Goal: Task Accomplishment & Management: Complete application form

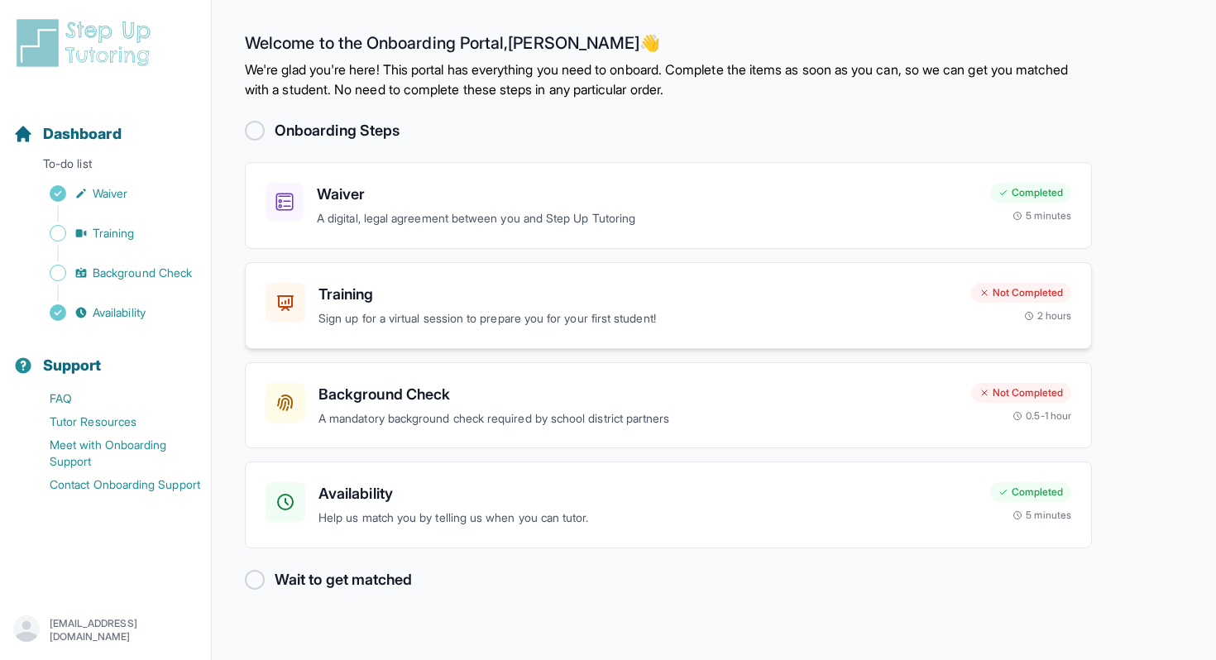
click at [276, 345] on div "Training Sign up for a virtual session to prepare you for your first student! N…" at bounding box center [668, 305] width 847 height 87
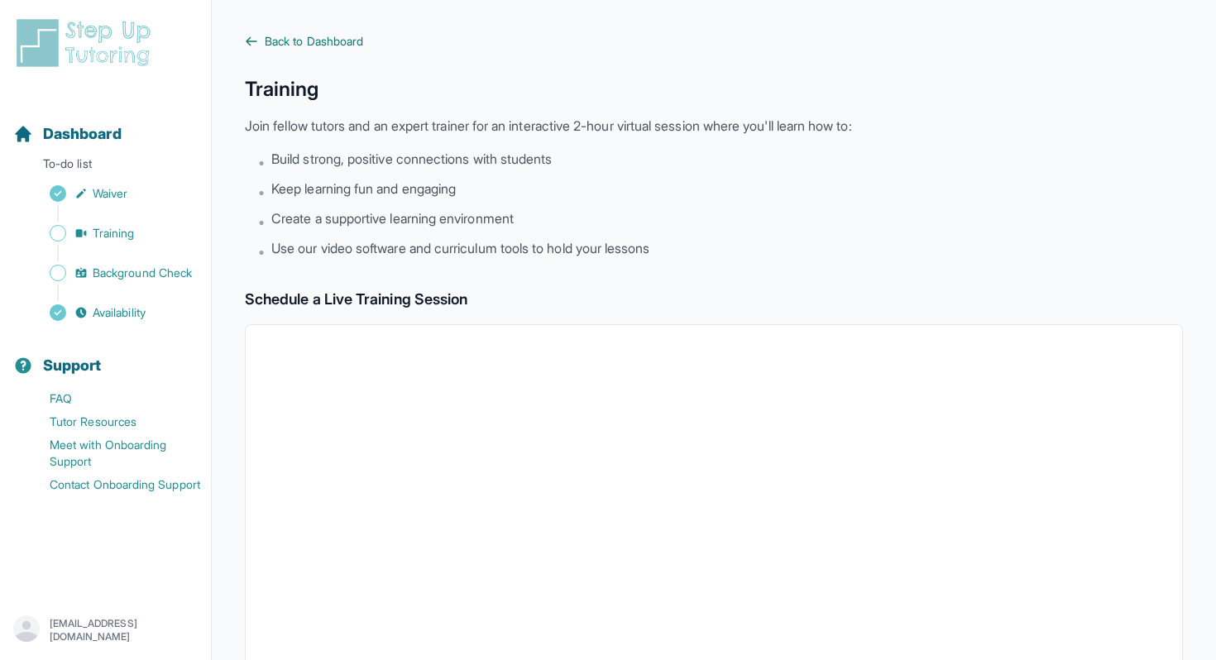
click at [260, 44] on link "Back to Dashboard" at bounding box center [714, 41] width 938 height 17
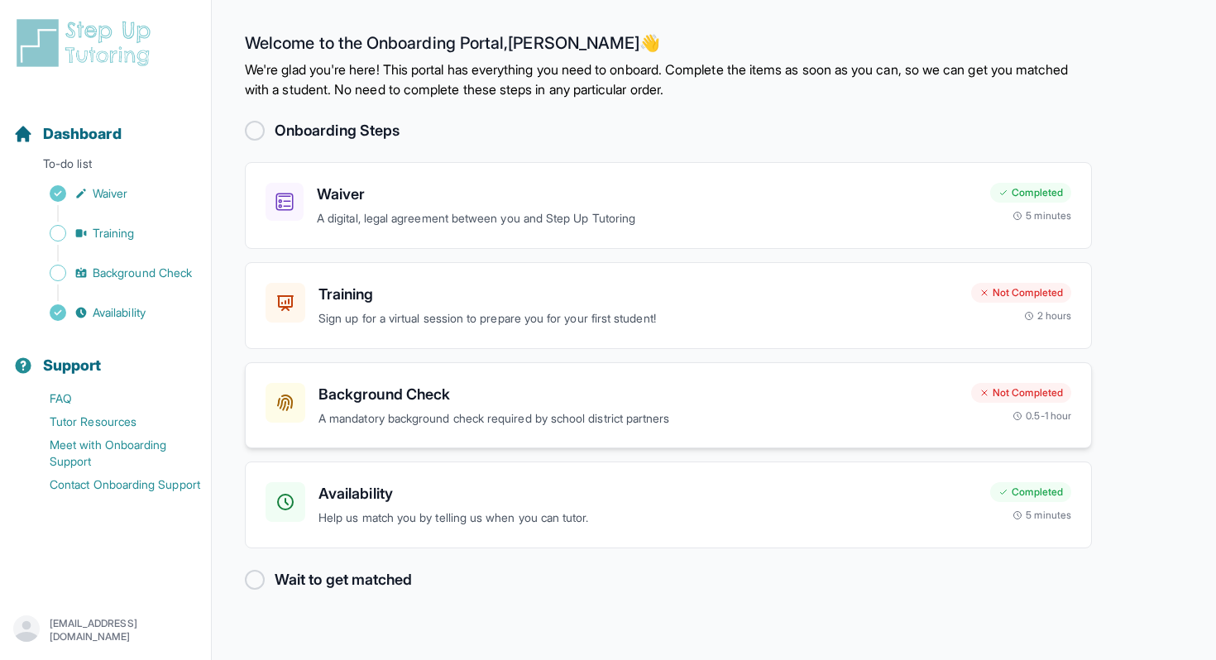
click at [454, 417] on p "A mandatory background check required by school district partners" at bounding box center [637, 418] width 639 height 19
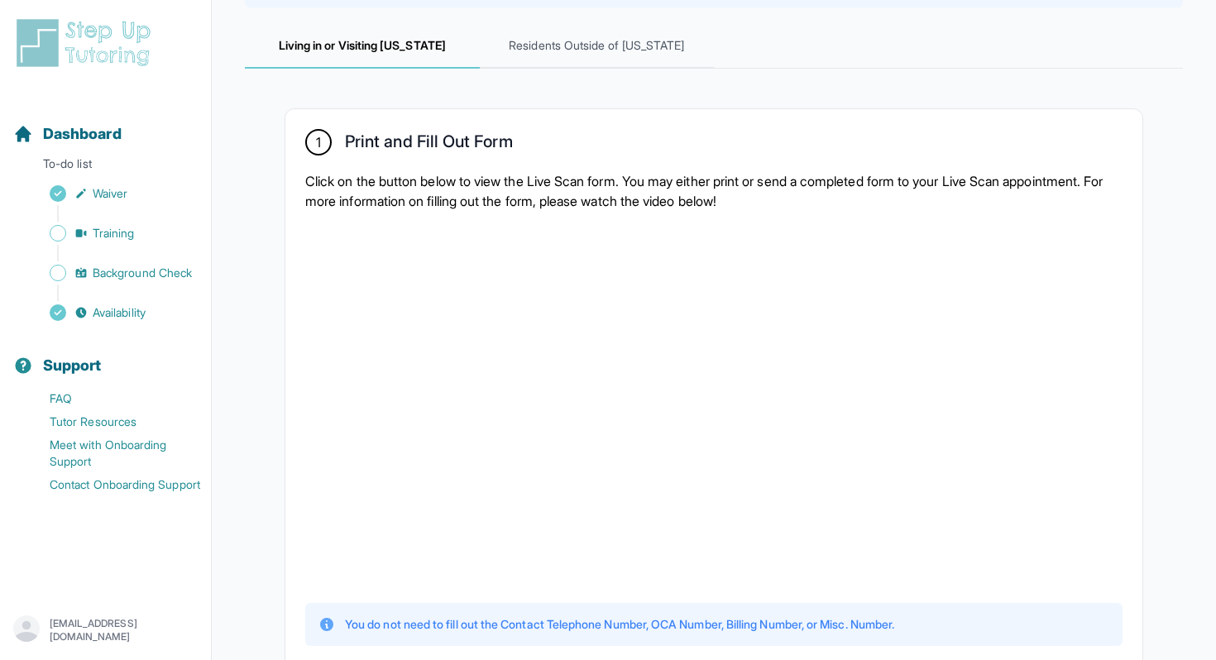
scroll to position [171, 0]
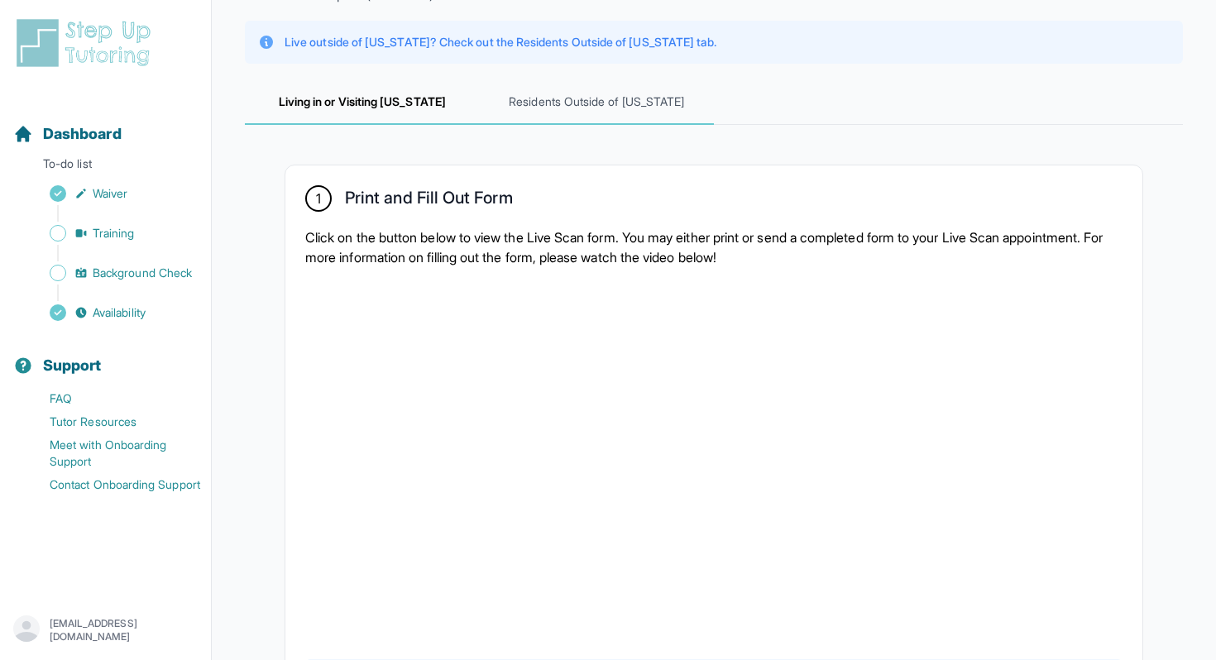
click at [523, 98] on span "Residents Outside of [US_STATE]" at bounding box center [597, 102] width 235 height 45
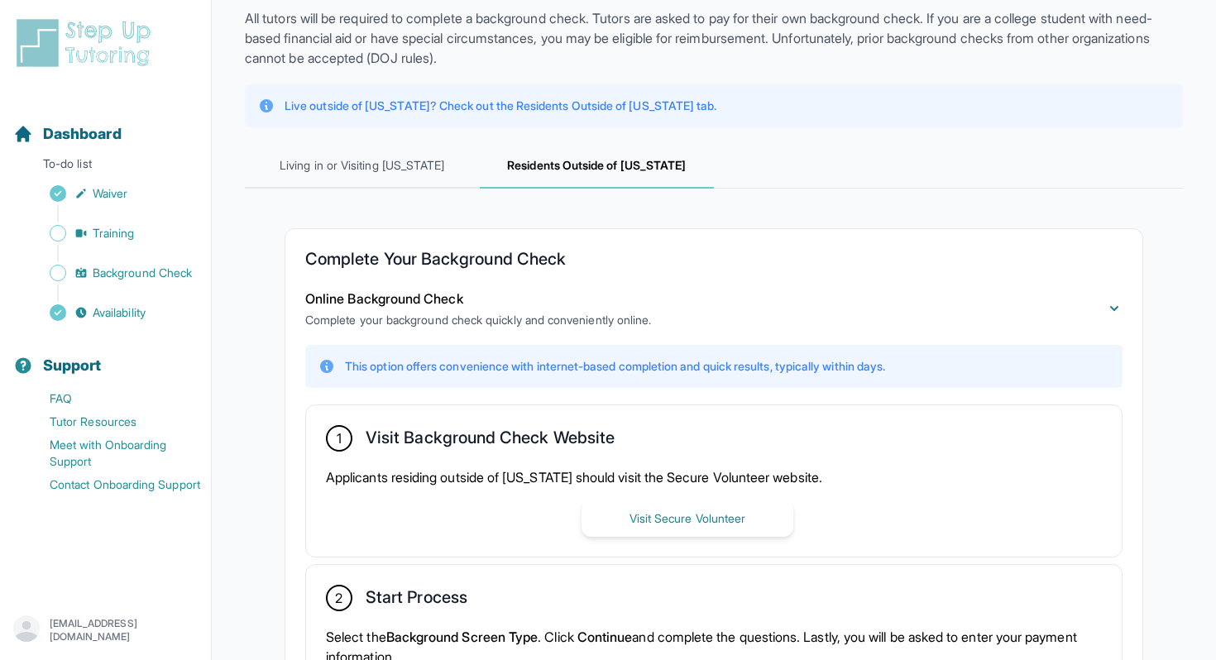
scroll to position [44, 0]
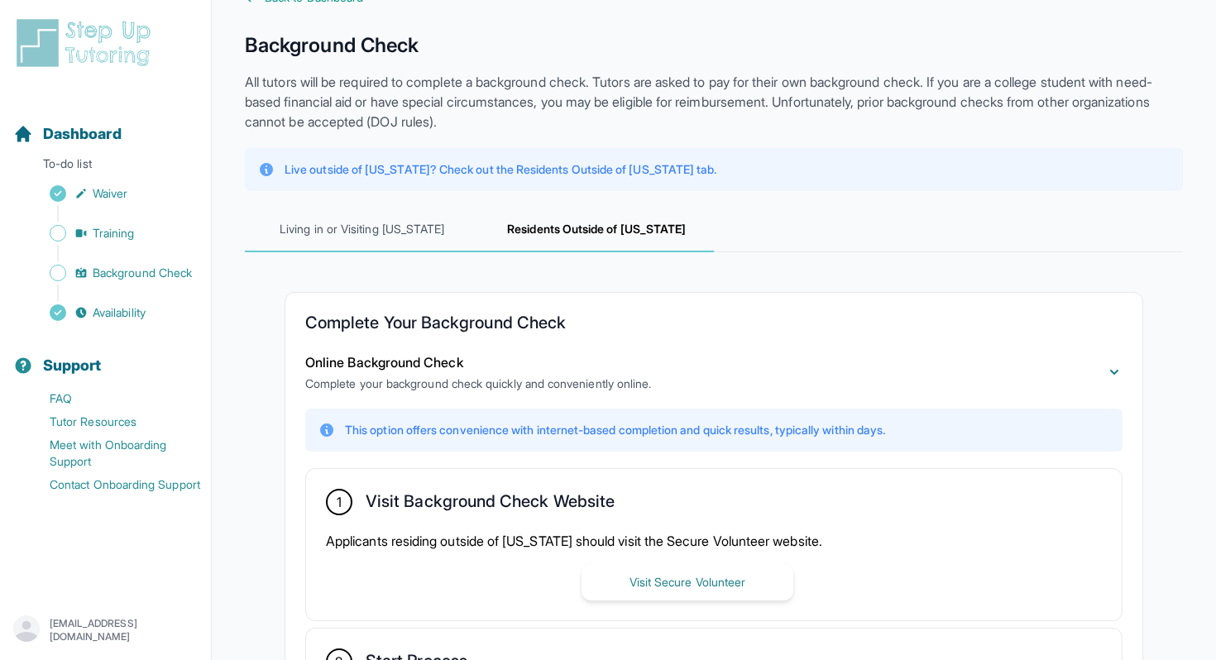
click at [378, 243] on span "Living in or Visiting [US_STATE]" at bounding box center [362, 230] width 235 height 45
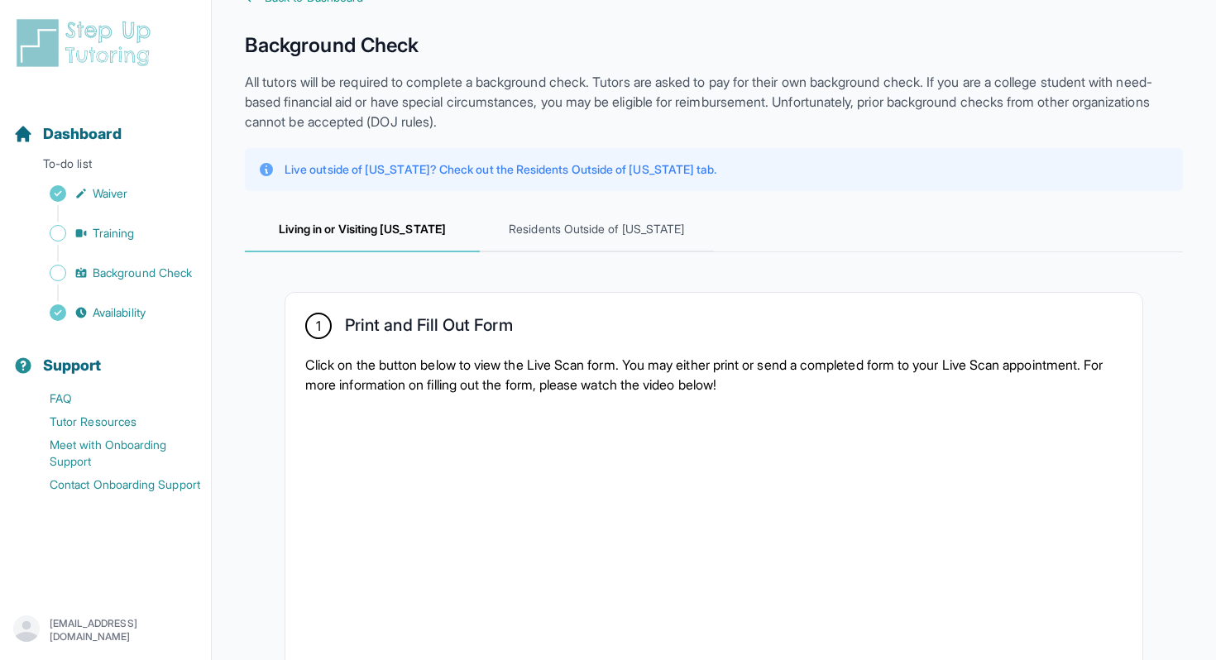
click at [169, 248] on div "Sidebar" at bounding box center [108, 253] width 191 height 17
click at [112, 240] on span "Training" at bounding box center [114, 233] width 42 height 17
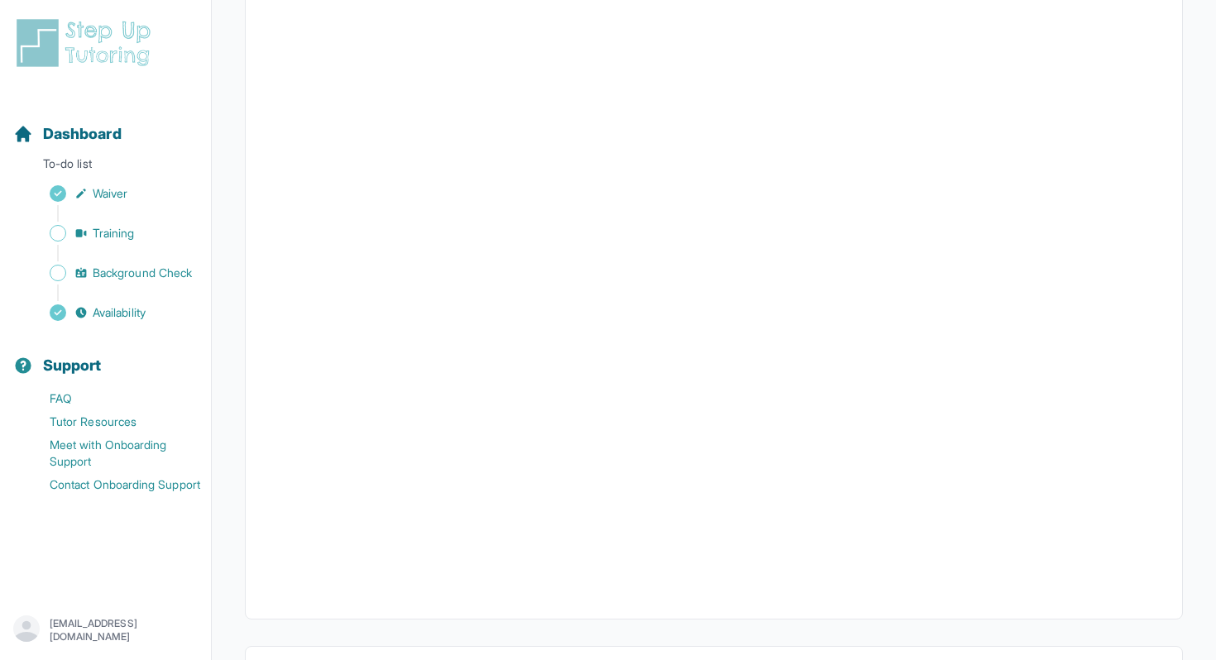
scroll to position [496, 0]
click at [138, 317] on span "Availability" at bounding box center [119, 312] width 53 height 17
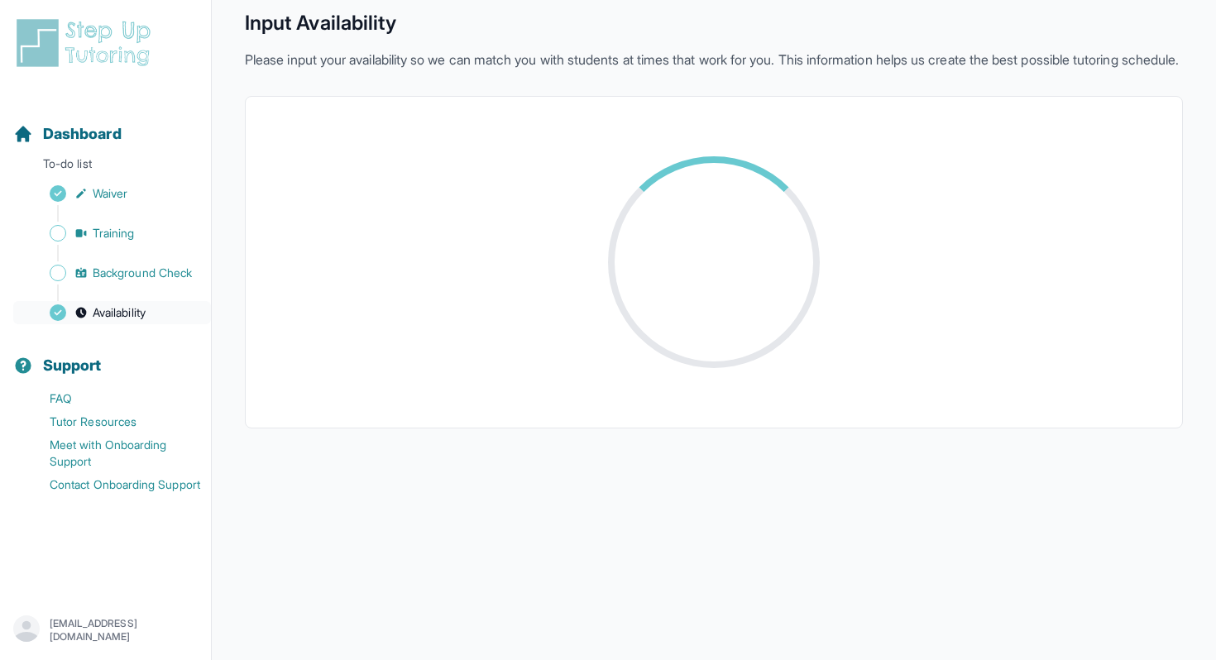
scroll to position [301, 0]
